Goal: Information Seeking & Learning: Learn about a topic

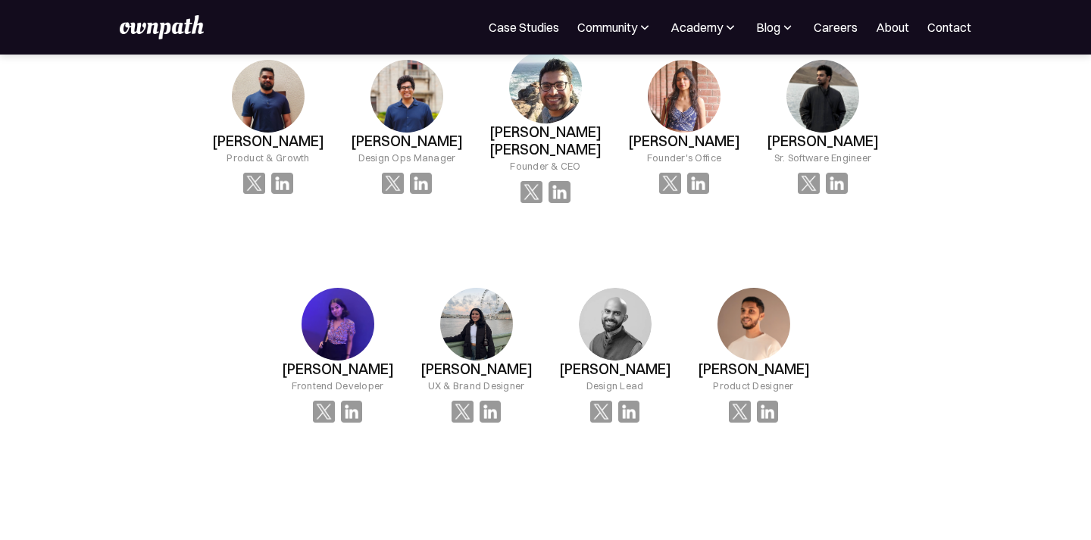
scroll to position [1544, 0]
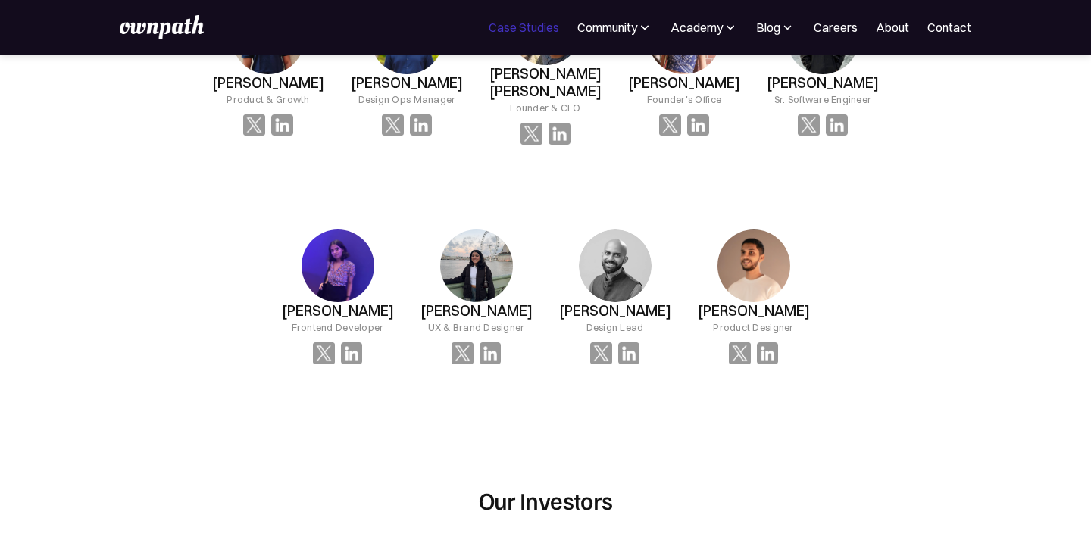
click at [519, 28] on link "Case Studies" at bounding box center [524, 27] width 70 height 18
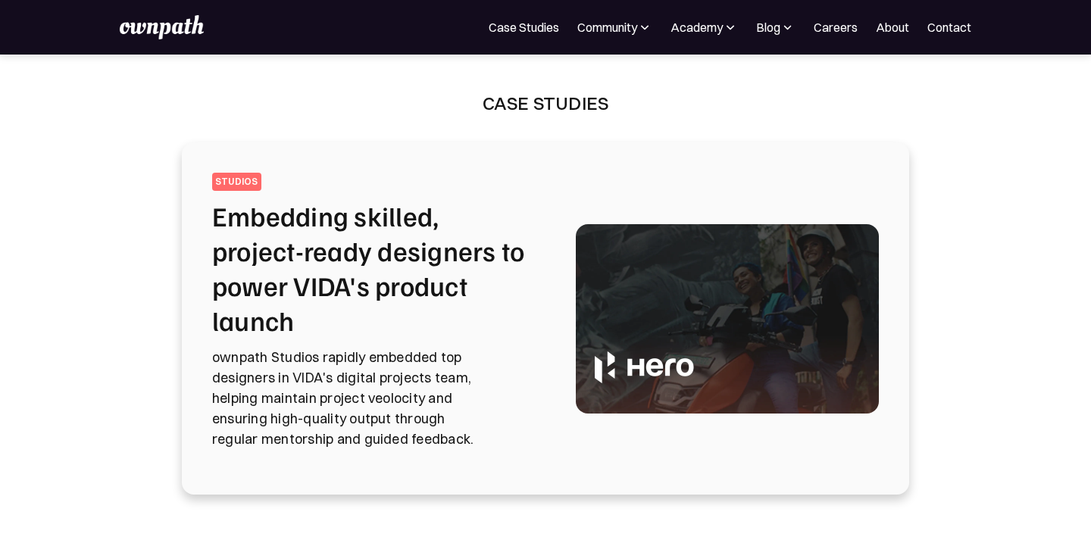
click at [359, 255] on h2 "Embedding skilled, project-ready designers to power VIDA's product launch" at bounding box center [375, 267] width 327 height 139
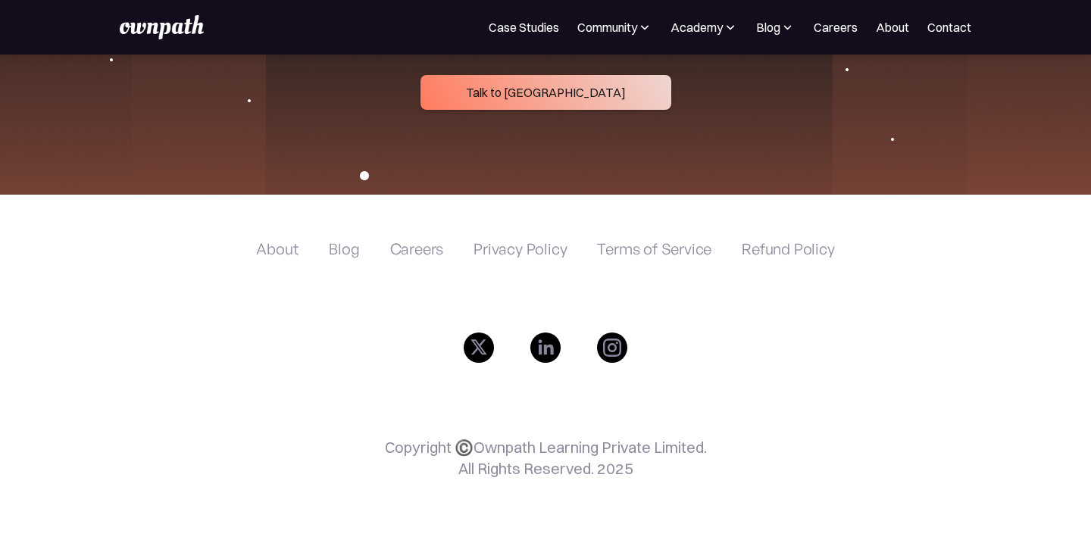
scroll to position [6057, 0]
click at [726, 27] on img at bounding box center [730, 27] width 15 height 15
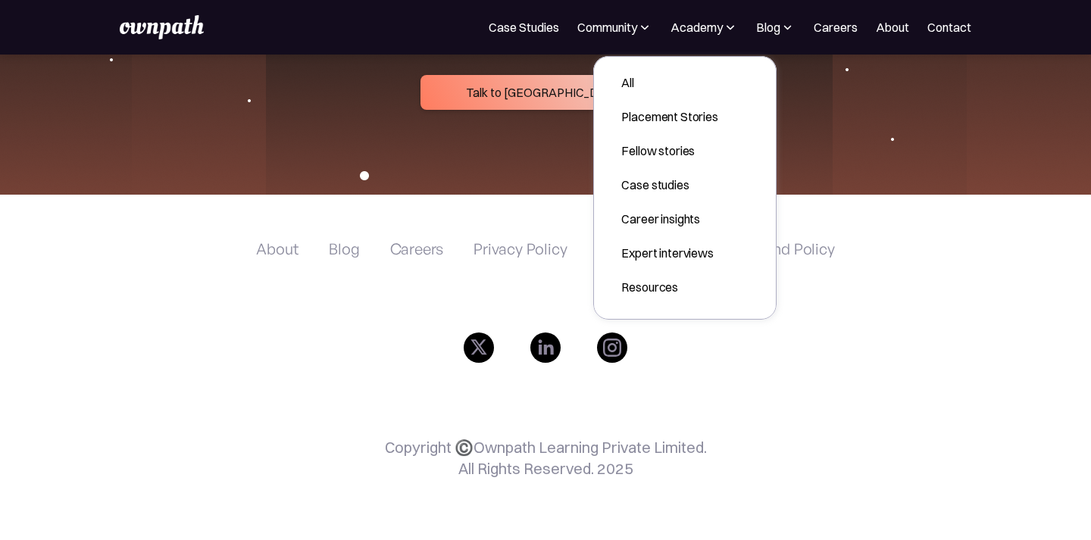
click at [781, 30] on img at bounding box center [787, 27] width 14 height 15
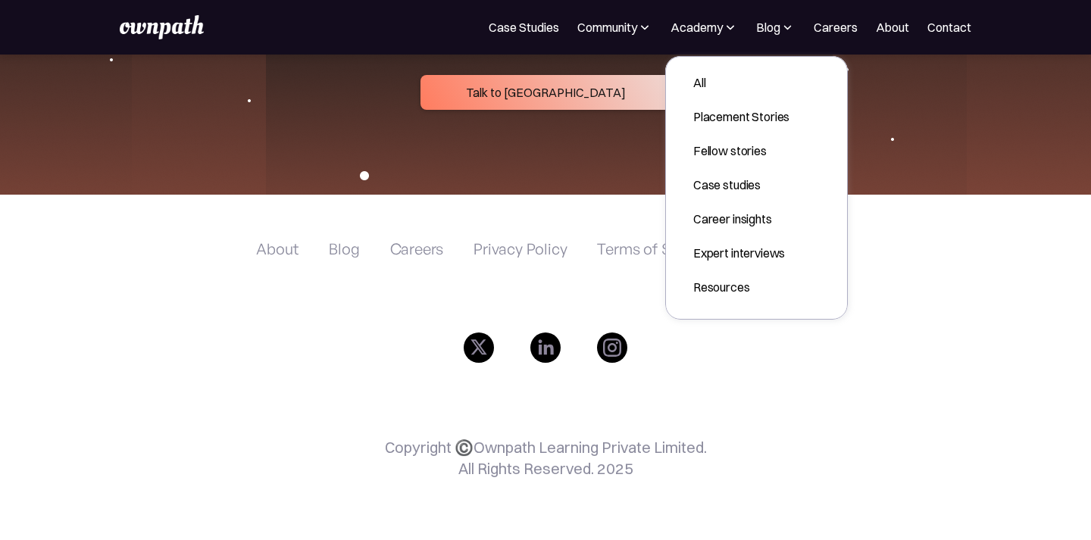
click at [637, 31] on img at bounding box center [644, 27] width 15 height 15
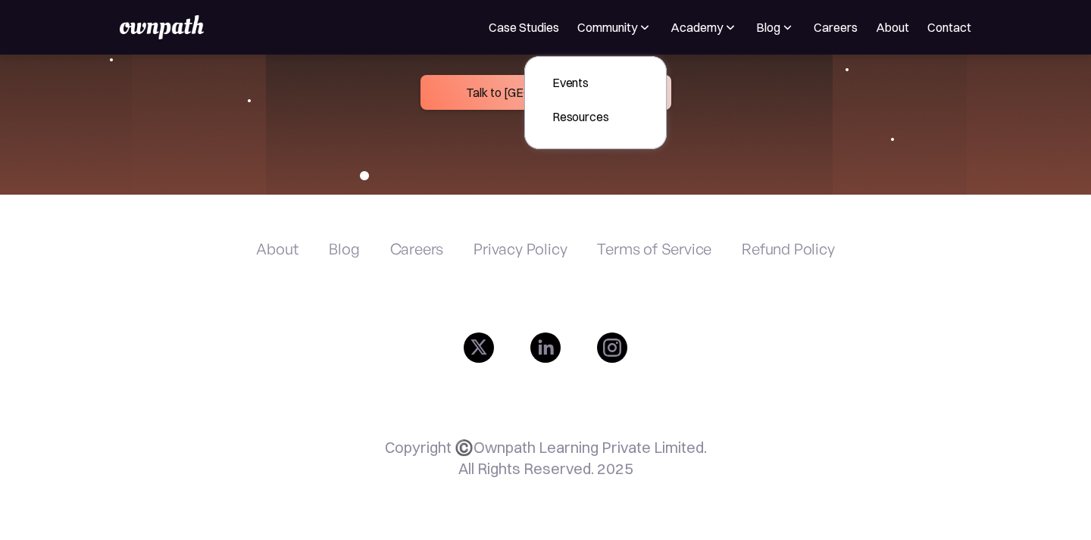
click at [735, 268] on div "About Blog Careers Privacy Policy Terms of Service Refund Policy" at bounding box center [545, 261] width 578 height 42
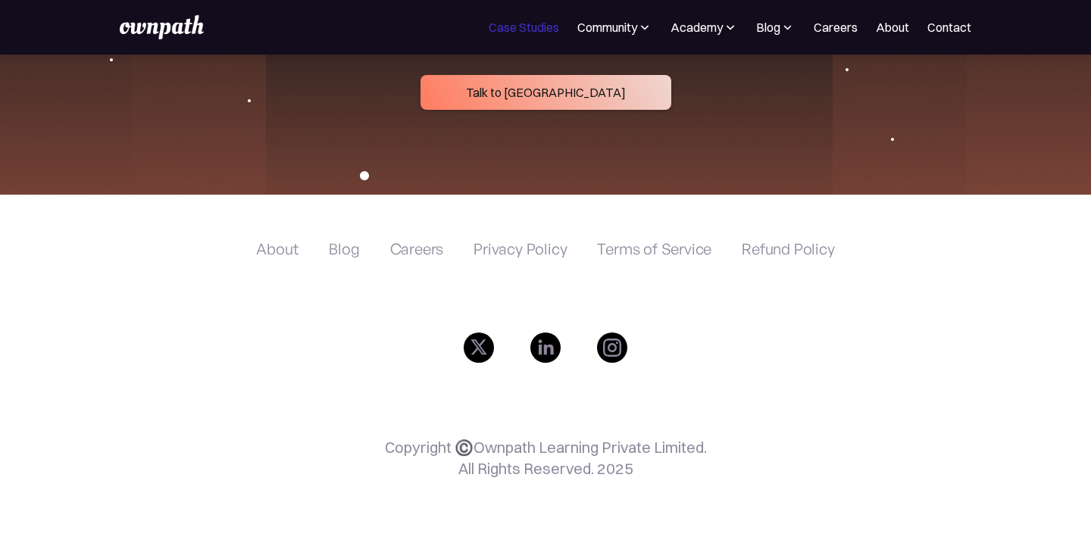
click at [496, 24] on link "Case Studies" at bounding box center [524, 27] width 70 height 18
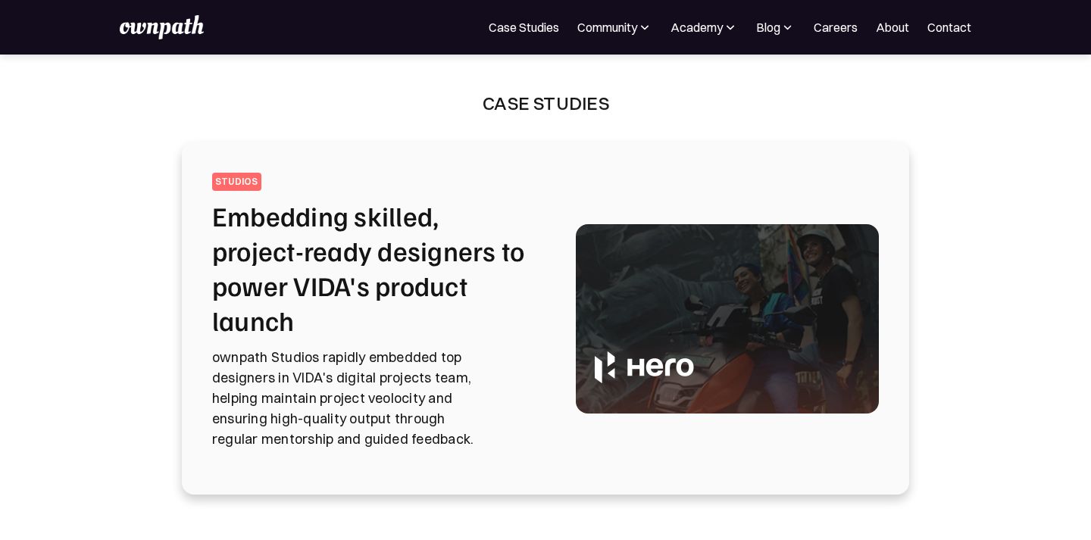
click at [353, 229] on h2 "Embedding skilled, project-ready designers to power VIDA's product launch" at bounding box center [375, 267] width 327 height 139
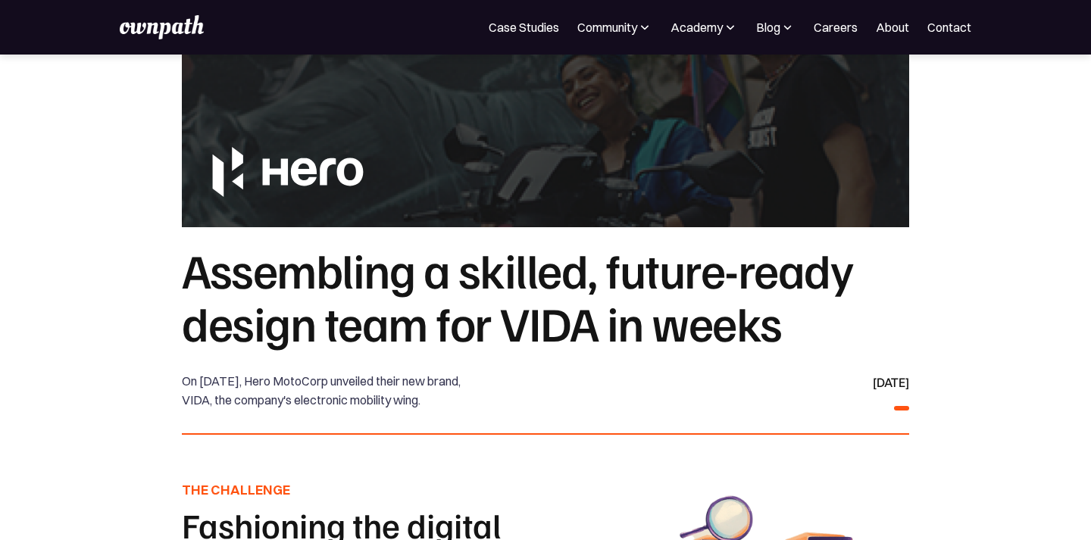
scroll to position [229, 0]
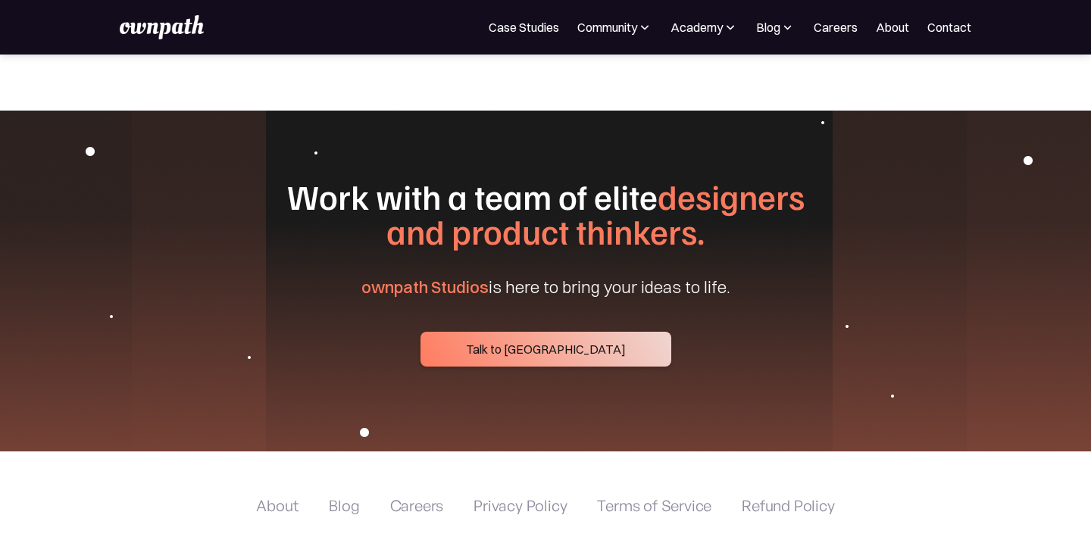
scroll to position [5890, 0]
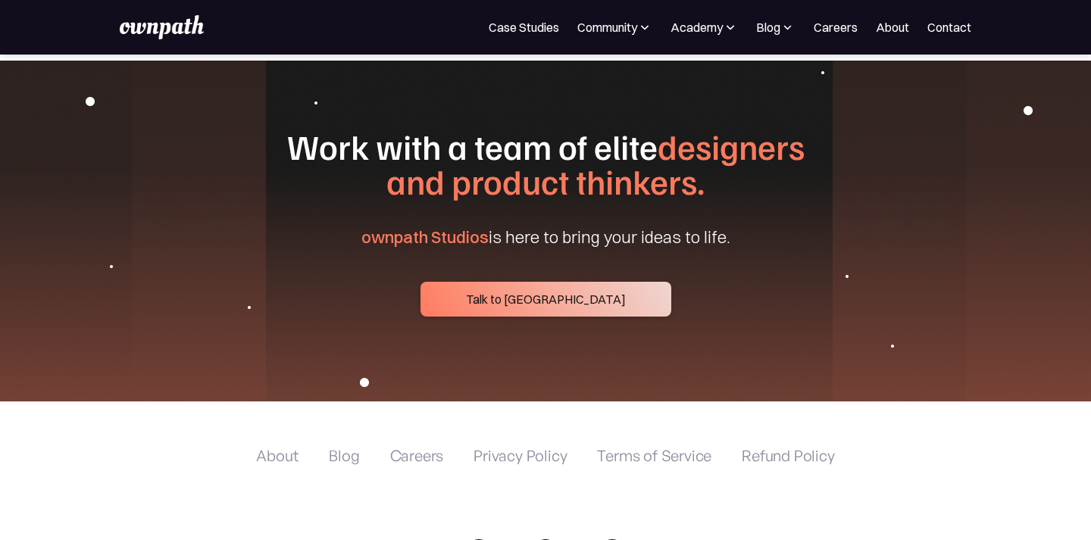
click at [785, 25] on img at bounding box center [787, 27] width 14 height 15
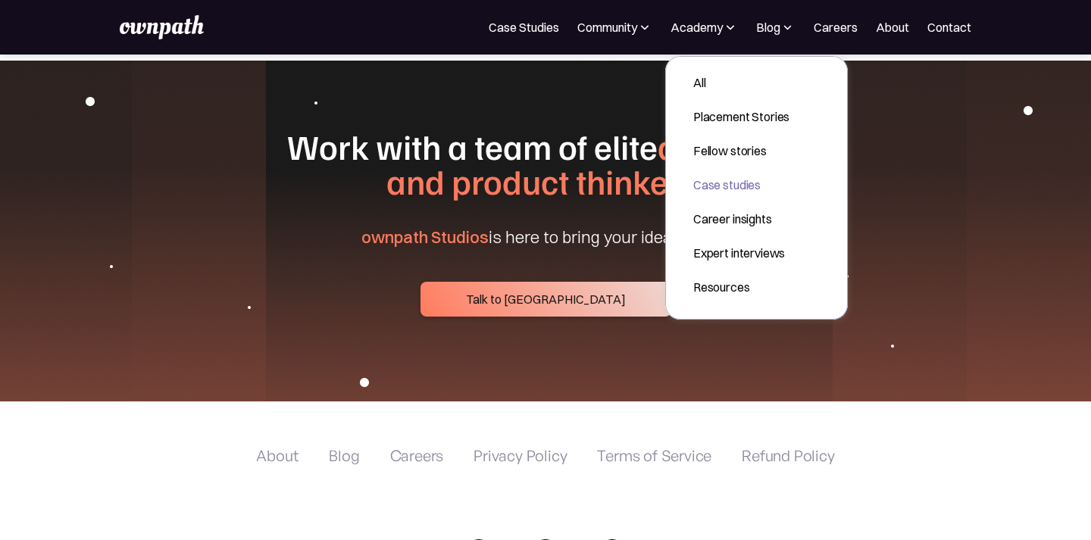
click at [710, 189] on div "Case studies" at bounding box center [741, 185] width 96 height 18
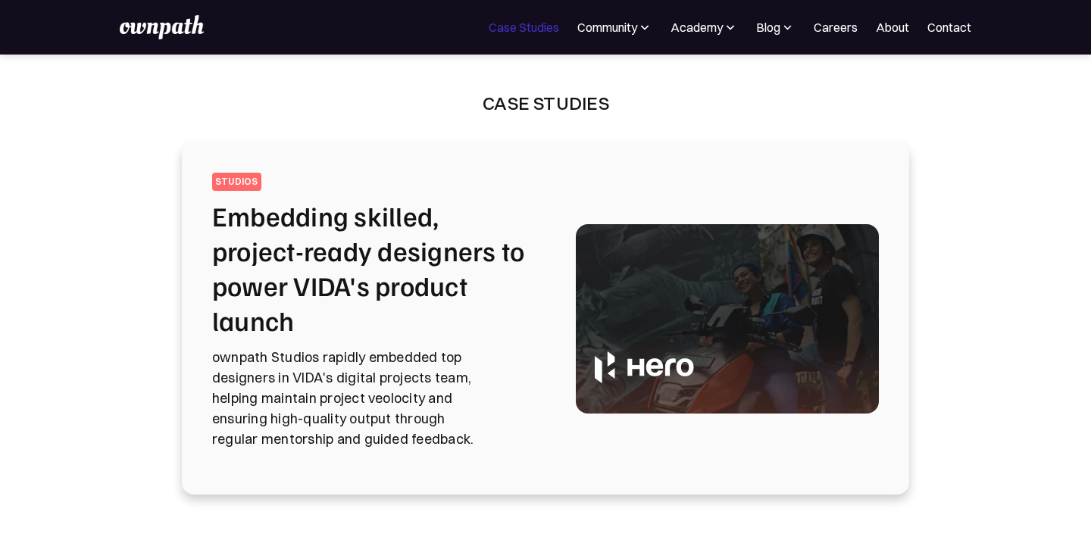
click at [516, 27] on link "Case Studies" at bounding box center [524, 27] width 70 height 18
click at [601, 31] on div "Community" at bounding box center [607, 27] width 60 height 18
click at [699, 30] on div "Academy" at bounding box center [696, 27] width 52 height 18
click at [769, 38] on div "For Companies Case Studies Community Events Design Residency Work on exciting p…" at bounding box center [545, 27] width 851 height 24
click at [774, 32] on div "Blog" at bounding box center [768, 27] width 24 height 18
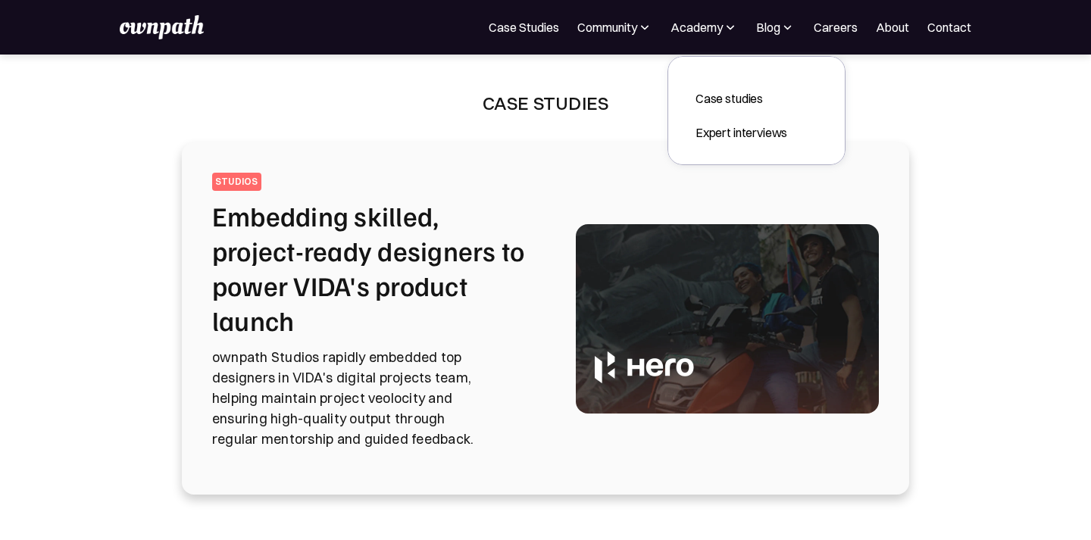
click at [482, 99] on div "Case Studies" at bounding box center [545, 107] width 461 height 33
click at [637, 30] on img at bounding box center [644, 27] width 15 height 15
click at [726, 32] on img at bounding box center [730, 27] width 15 height 15
click at [794, 83] on div "Case Studies featured STUDIOS Embedding skilled, project-ready designers to pow…" at bounding box center [545, 335] width 1091 height 561
click at [788, 26] on img at bounding box center [787, 27] width 14 height 15
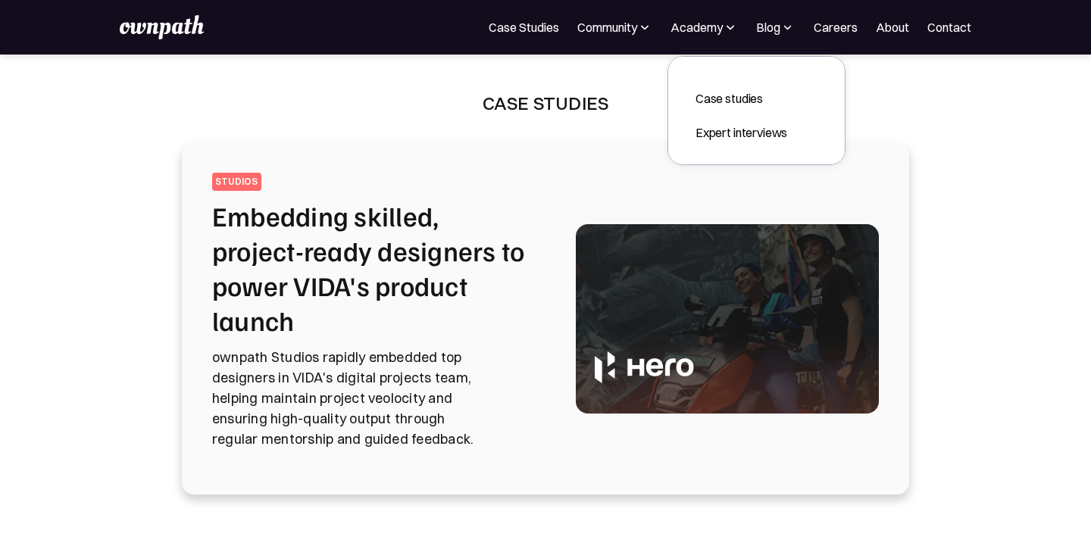
click at [897, 85] on div "Case Studies featured STUDIOS Embedding skilled, project-ready designers to pow…" at bounding box center [545, 335] width 1091 height 561
click at [176, 28] on img at bounding box center [161, 27] width 83 height 24
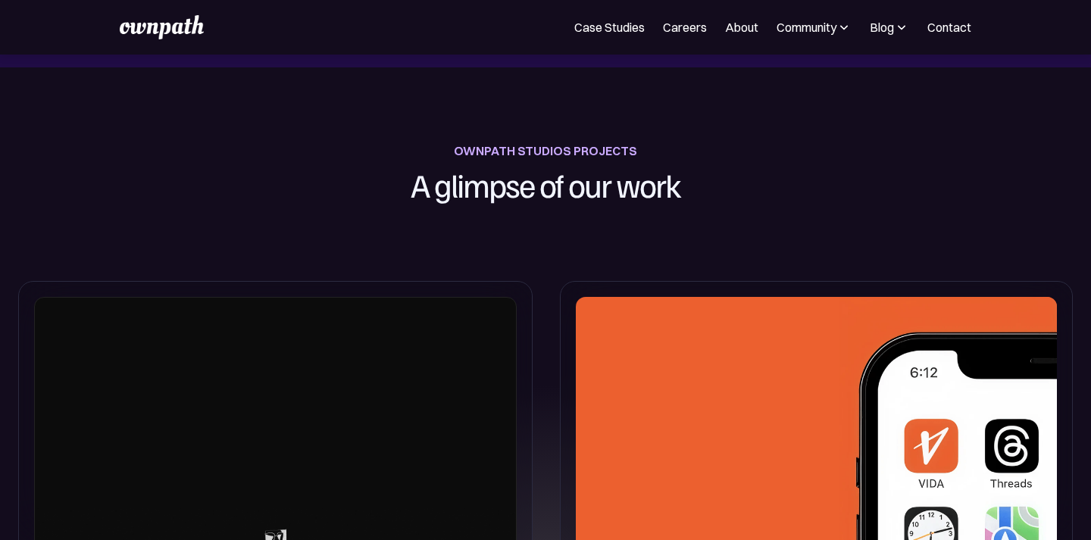
scroll to position [573, 0]
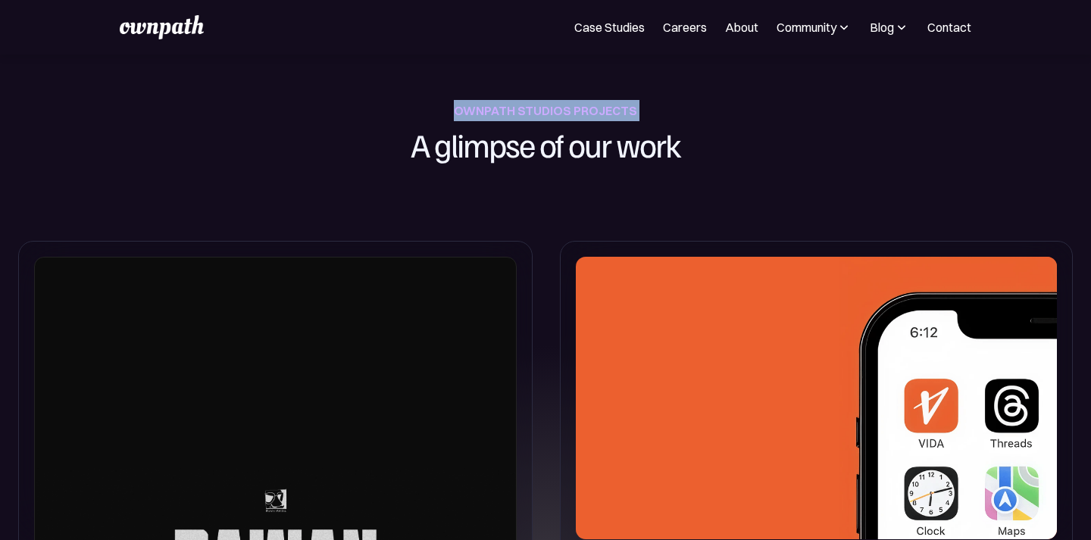
drag, startPoint x: 454, startPoint y: 109, endPoint x: 693, endPoint y: 105, distance: 238.6
click at [693, 105] on div "OWNPATH STUDIOS PROJECTS A glimpse of our work" at bounding box center [545, 134] width 421 height 68
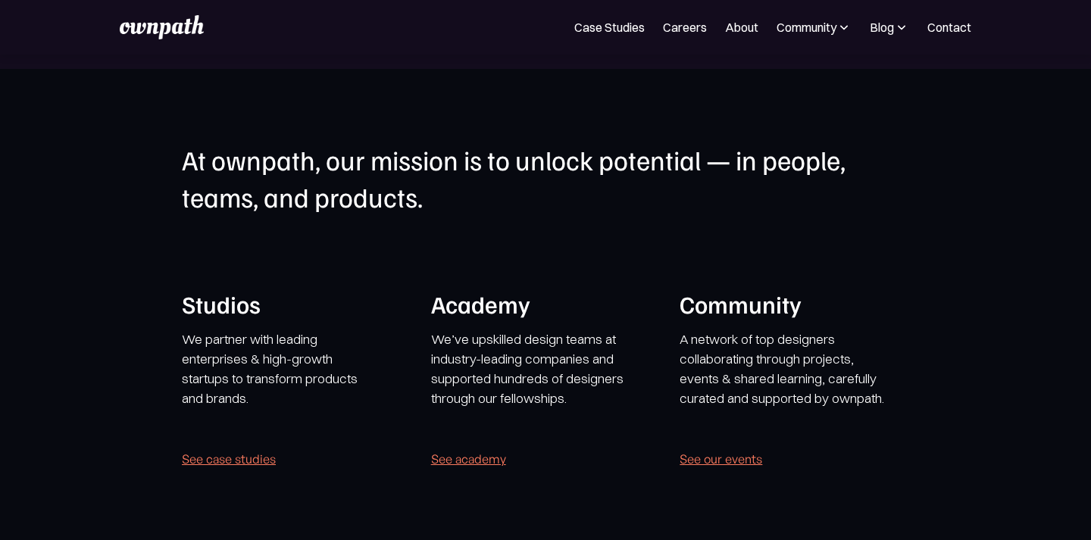
scroll to position [2971, 0]
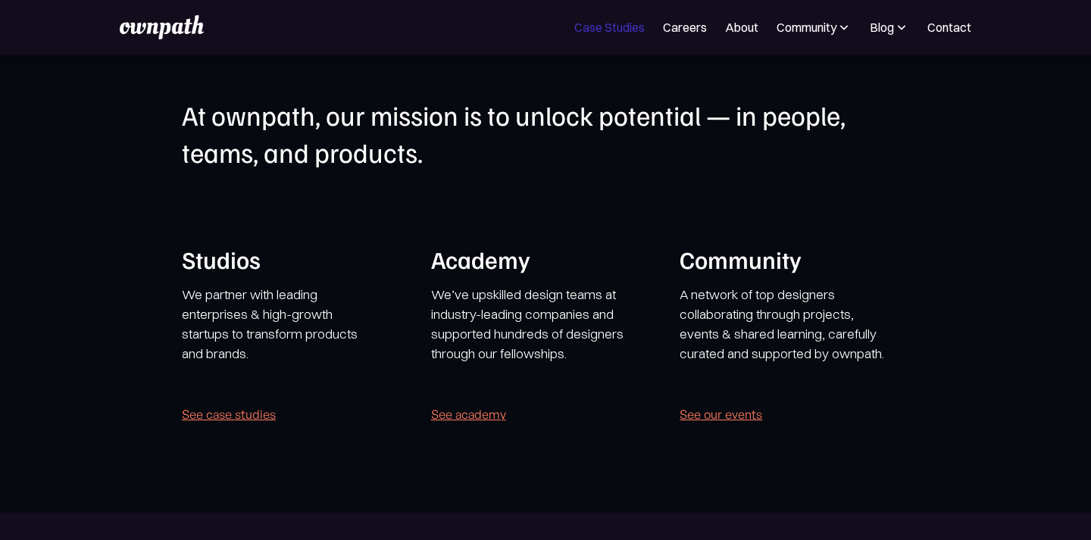
click at [620, 30] on link "Case Studies" at bounding box center [609, 27] width 70 height 18
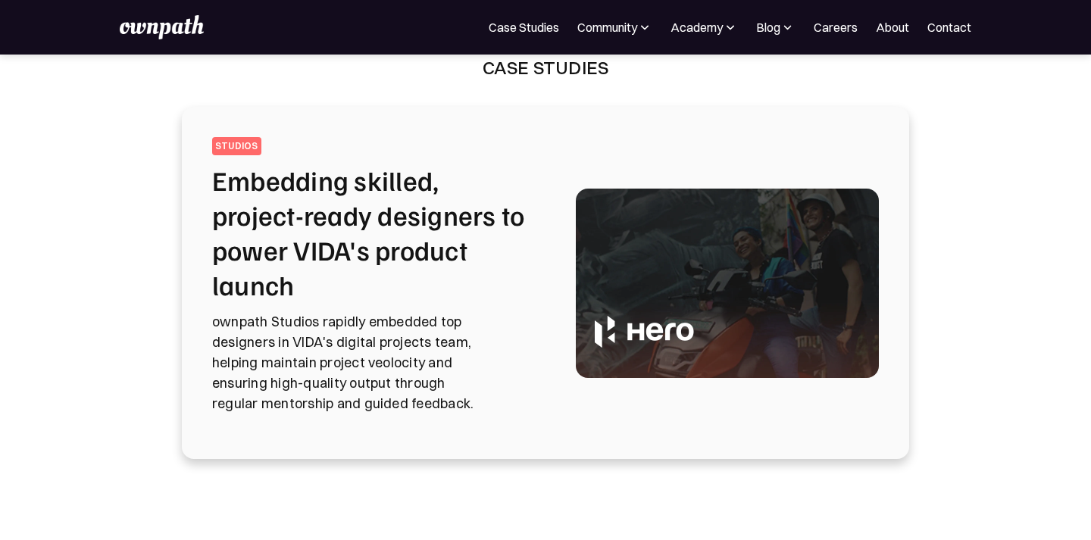
scroll to position [20, 0]
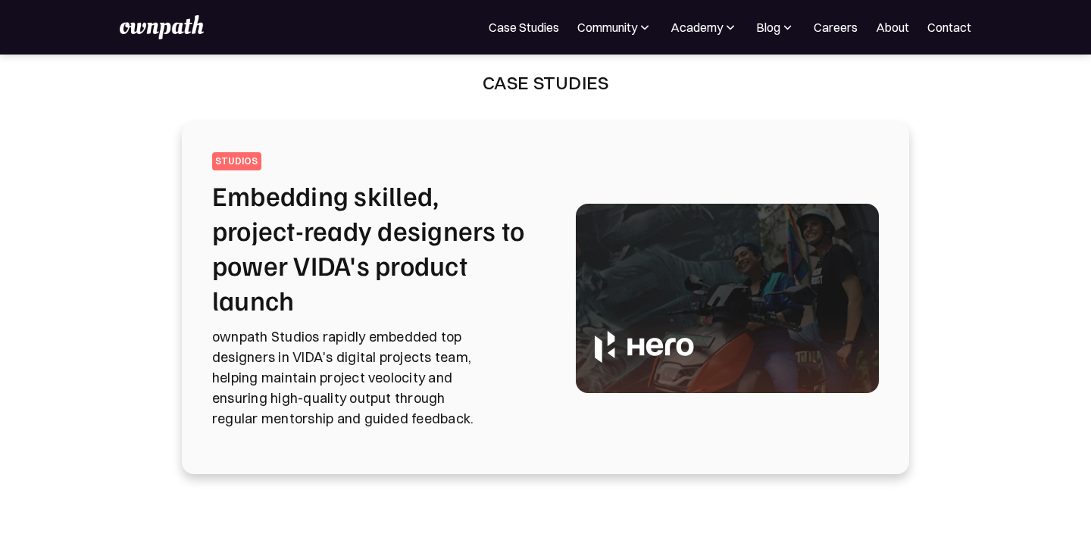
click at [265, 226] on h2 "Embedding skilled, project-ready designers to power VIDA's product launch" at bounding box center [375, 247] width 327 height 139
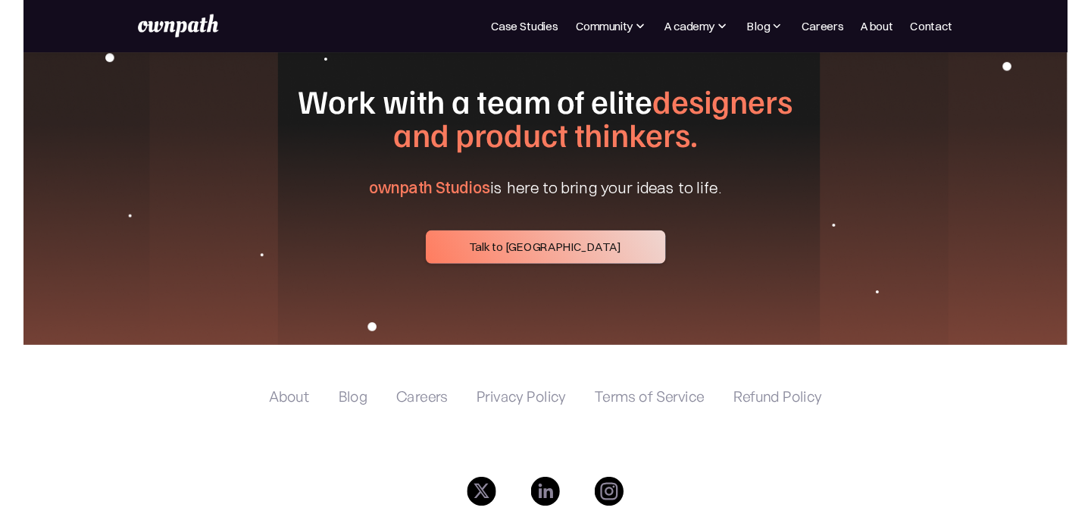
scroll to position [5872, 0]
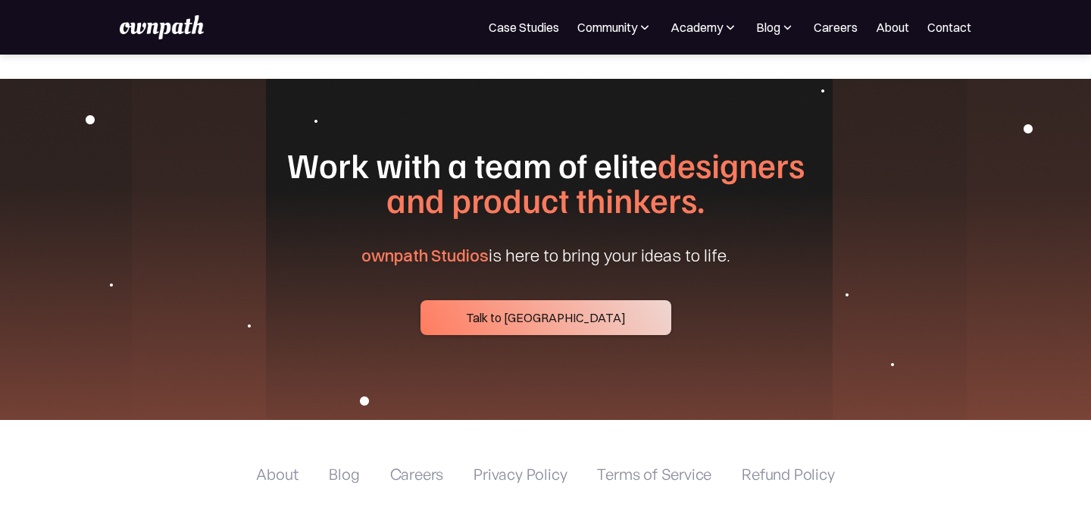
click at [891, 27] on link "About" at bounding box center [892, 27] width 33 height 18
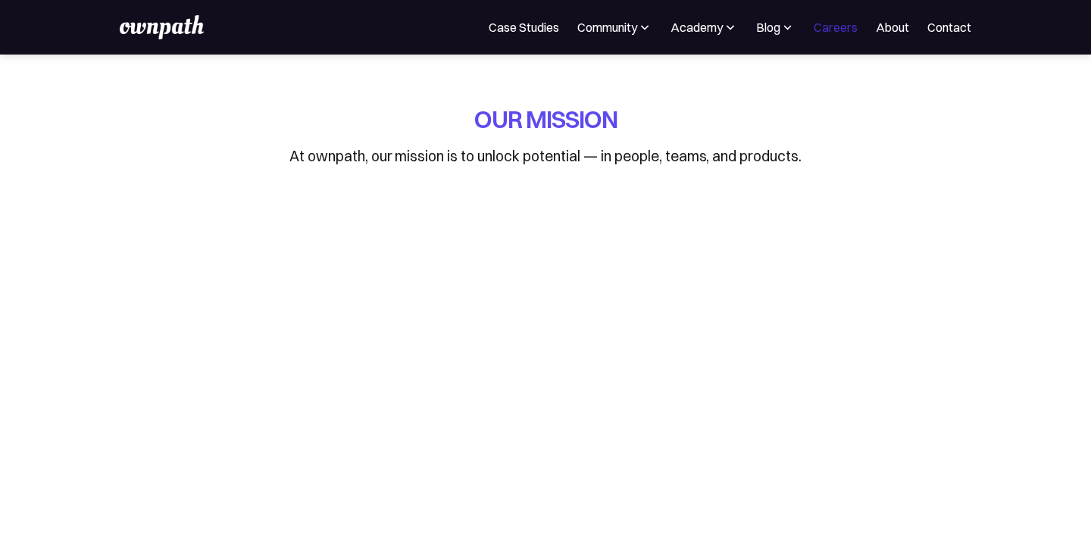
click at [851, 29] on link "Careers" at bounding box center [835, 27] width 44 height 18
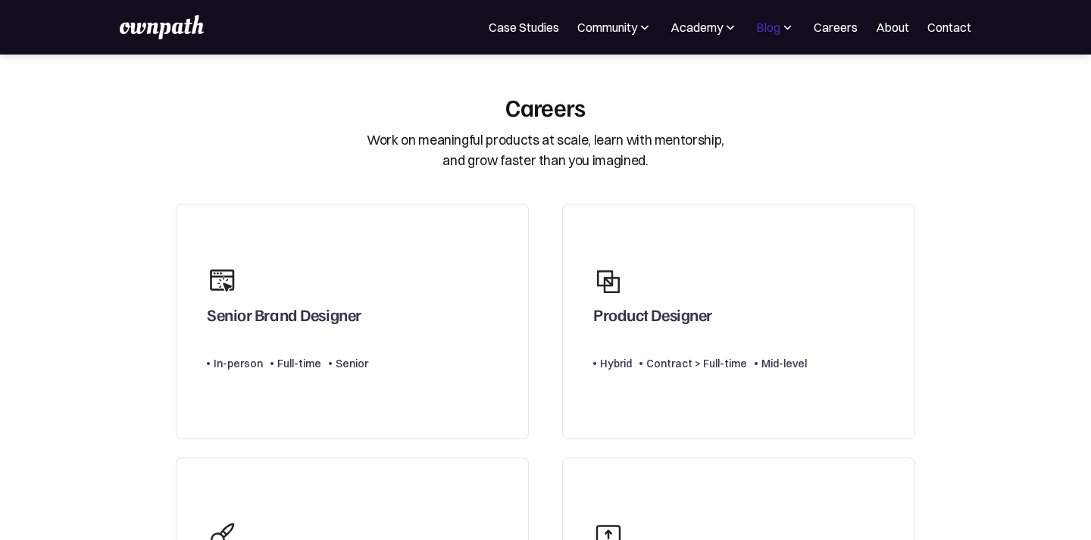
click at [756, 30] on div "Blog" at bounding box center [768, 27] width 24 height 18
click at [725, 142] on link "Expert interviews" at bounding box center [741, 132] width 116 height 27
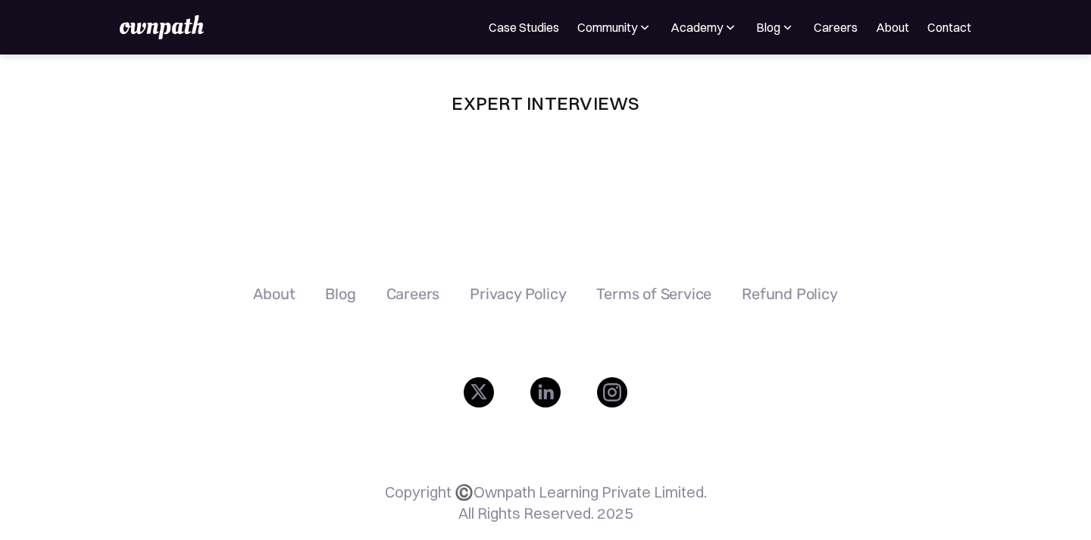
drag, startPoint x: 494, startPoint y: 172, endPoint x: 498, endPoint y: 217, distance: 45.6
click at [498, 217] on div "Expert Interviews Lorem ipsum dolor sit amet, consectetur adipiscing elit. Frin…" at bounding box center [545, 144] width 1091 height 179
click at [779, 27] on div "Blog" at bounding box center [768, 27] width 24 height 18
click at [750, 99] on div "Case studies" at bounding box center [741, 98] width 92 height 18
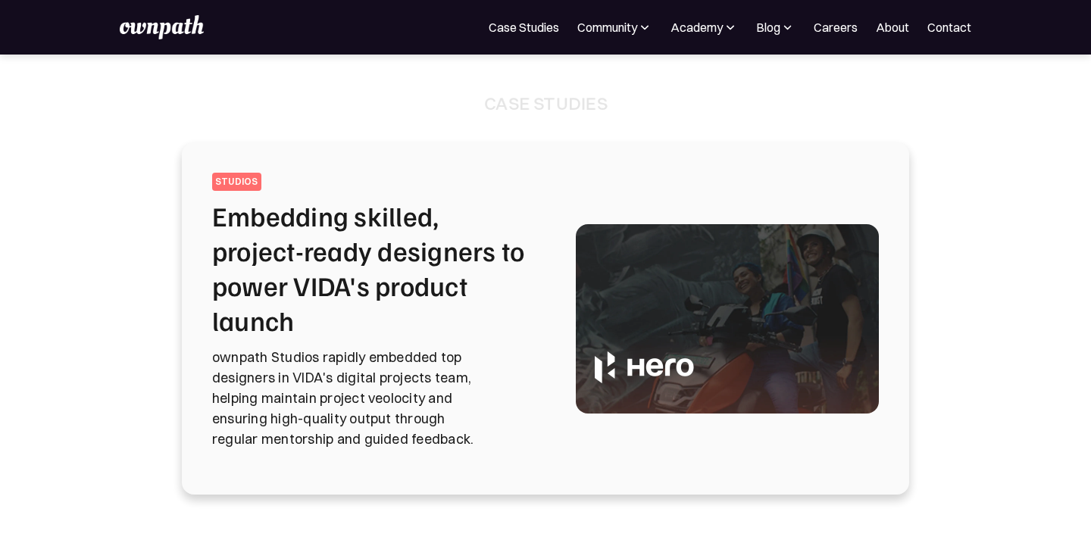
click at [781, 29] on img at bounding box center [787, 27] width 14 height 15
click at [748, 137] on div "Expert interviews" at bounding box center [741, 132] width 92 height 18
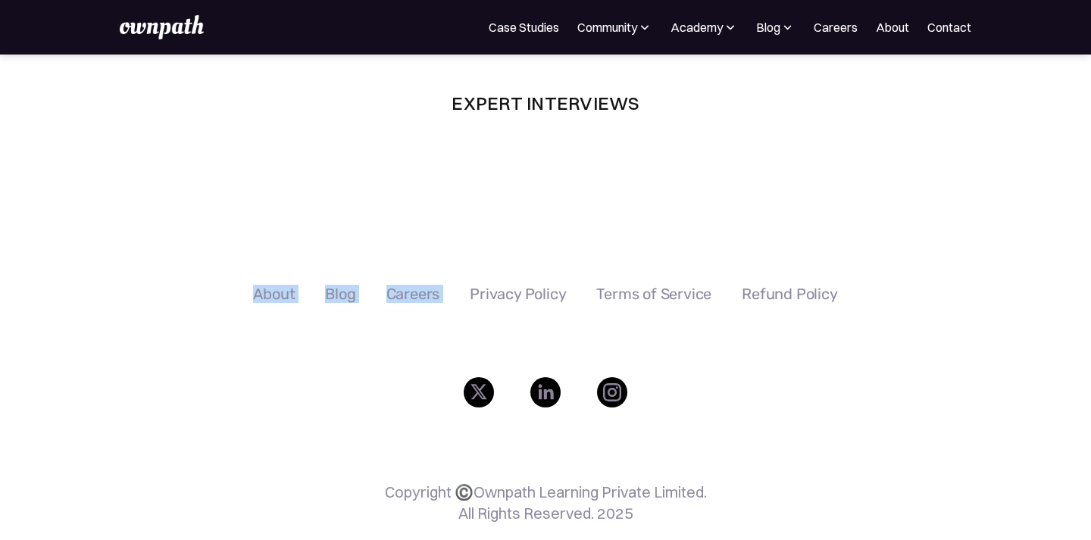
drag, startPoint x: 560, startPoint y: 196, endPoint x: 545, endPoint y: 266, distance: 71.3
click at [545, 270] on body "Join ownpath's growing WhatsApp community for designers! Request an Invite For …" at bounding box center [545, 292] width 1091 height 585
click at [545, 236] on body "Join ownpath's growing WhatsApp community for designers! Request an Invite For …" at bounding box center [545, 292] width 1091 height 585
click at [789, 30] on img at bounding box center [787, 27] width 14 height 15
click at [685, 240] on div "About Blog Careers Privacy Policy Terms of Service Refund Policy Copyright ©️Ow…" at bounding box center [545, 411] width 957 height 345
